Goal: Navigation & Orientation: Find specific page/section

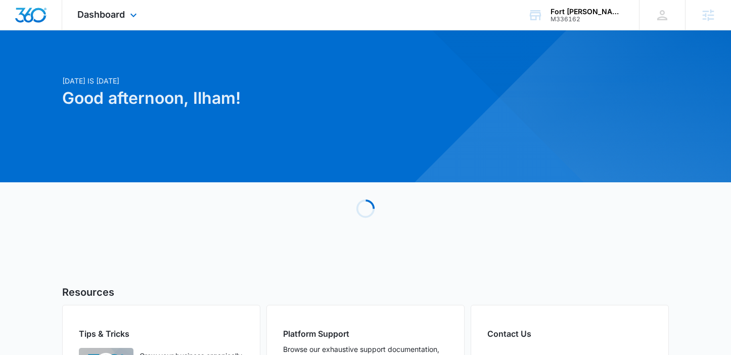
click at [126, 25] on div "Dashboard Apps Reputation Websites Forms CRM Email Social Shop Payments POS Con…" at bounding box center [108, 15] width 93 height 30
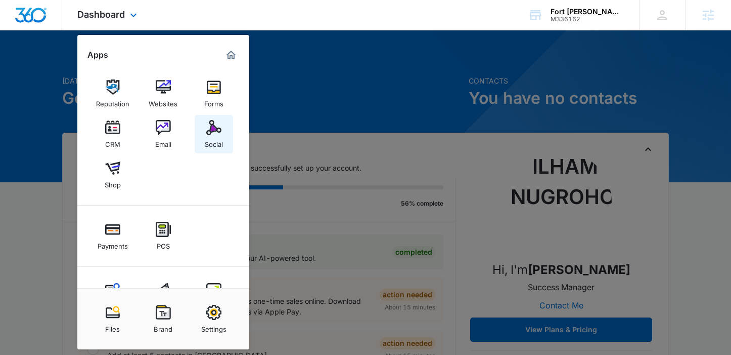
click at [213, 124] on img at bounding box center [213, 127] width 15 height 15
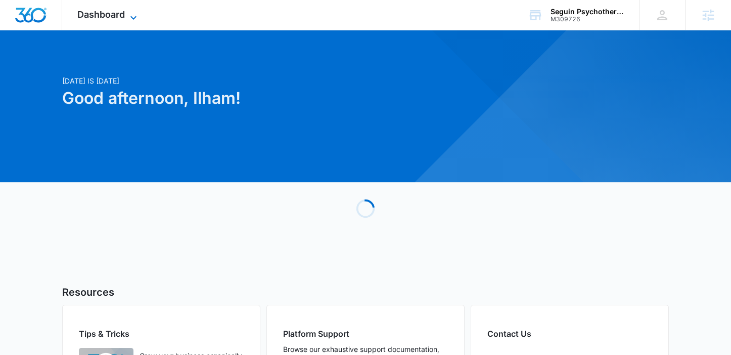
click at [102, 12] on span "Dashboard" at bounding box center [101, 14] width 48 height 11
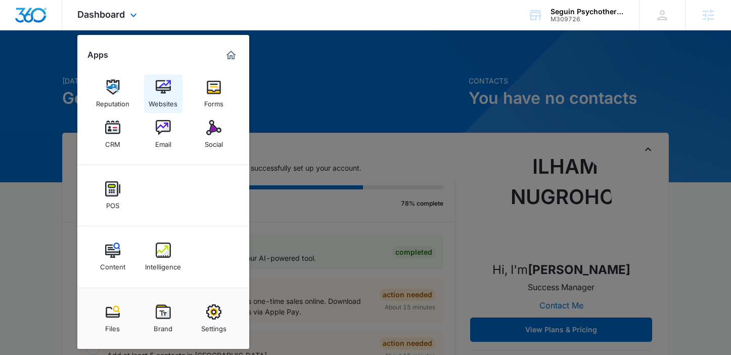
click at [170, 89] on img at bounding box center [163, 86] width 15 height 15
